Goal: Information Seeking & Learning: Learn about a topic

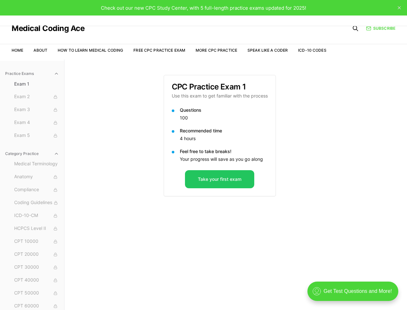
click at [204, 8] on span "Check out our new CPC Study Center, with 5 full-length practice exams updated f…" at bounding box center [203, 8] width 205 height 6
click at [400, 8] on icon "close" at bounding box center [399, 7] width 3 height 3
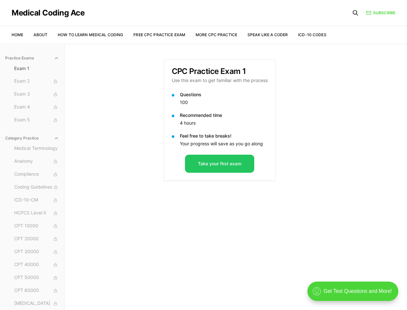
click at [356, 28] on div "Medical Coding Ace Home About How to Learn Medical Coding Free CPC Practice Exa…" at bounding box center [204, 22] width 384 height 44
click at [29, 74] on div "Exam 1 Exam 2 Exam 3 Exam 4 Exam 5" at bounding box center [37, 94] width 50 height 62
click at [34, 84] on span "Exam 2" at bounding box center [36, 81] width 45 height 7
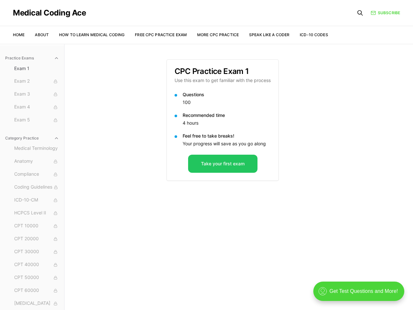
click at [34, 123] on span "Exam 5" at bounding box center [36, 119] width 45 height 7
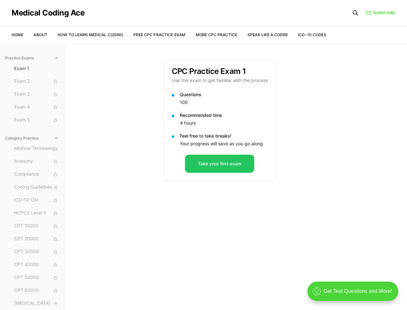
click at [29, 154] on div "Medical Terminology Anatomy Compliance Coding Guidelines ICD-10-CM HCPCS Level …" at bounding box center [37, 258] width 50 height 230
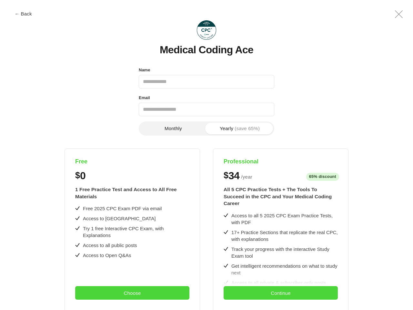
click at [206, 155] on div "Free $ 0 1 Free Practice Test and Access to All Free Materials Free 2025 CPC Ex…" at bounding box center [207, 282] width 376 height 268
click at [23, 14] on button "← Back" at bounding box center [23, 13] width 26 height 5
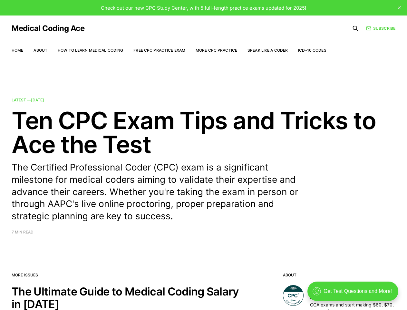
click at [399, 14] on div "Check out our new CPC Study Center, with 5 full-length practice exams updated f…" at bounding box center [203, 7] width 407 height 15
click at [173, 128] on h2 "Ten CPC Exam Tips and Tricks to Ace the Test" at bounding box center [204, 132] width 384 height 48
click at [240, 128] on h2 "Ten CPC Exam Tips and Tricks to Ace the Test" at bounding box center [204, 132] width 384 height 48
click at [132, 229] on link "Latest — Oct 16, 2024 Ten CPC Exam Tips and Tricks to Ace the Test The Certifie…" at bounding box center [204, 166] width 384 height 136
click at [132, 293] on h2 "The Ultimate Guide to Medical Coding Salary in 2023" at bounding box center [128, 297] width 232 height 25
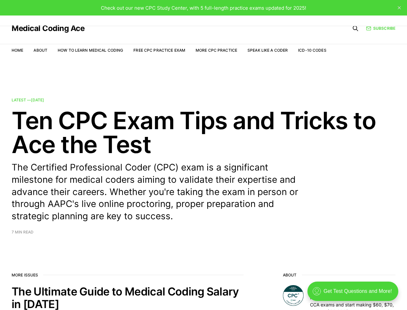
click at [281, 229] on link "Latest — Oct 16, 2024 Ten CPC Exam Tips and Tricks to Ace the Test The Certifie…" at bounding box center [204, 166] width 384 height 136
